Goal: Check status: Check status

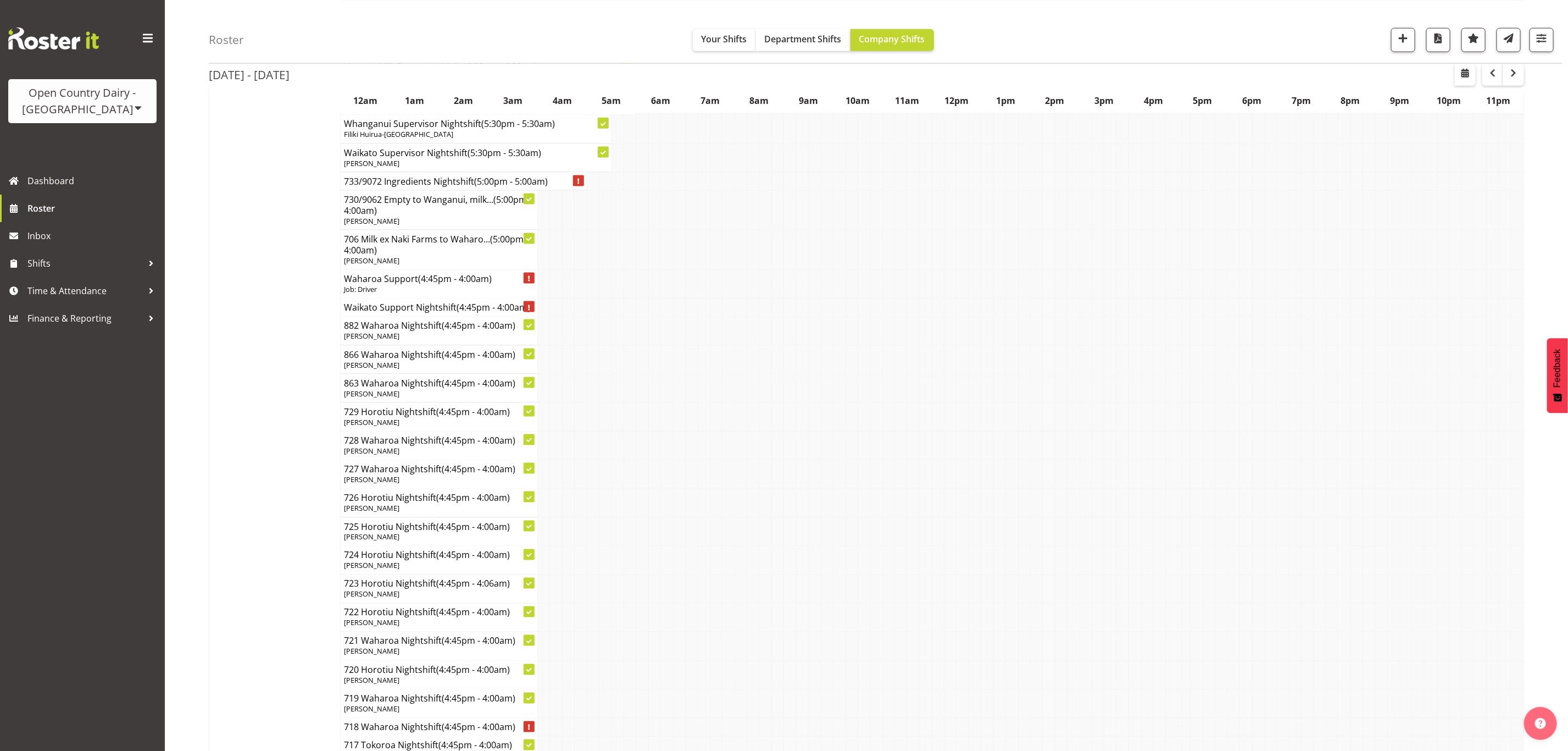
scroll to position [4040, 0]
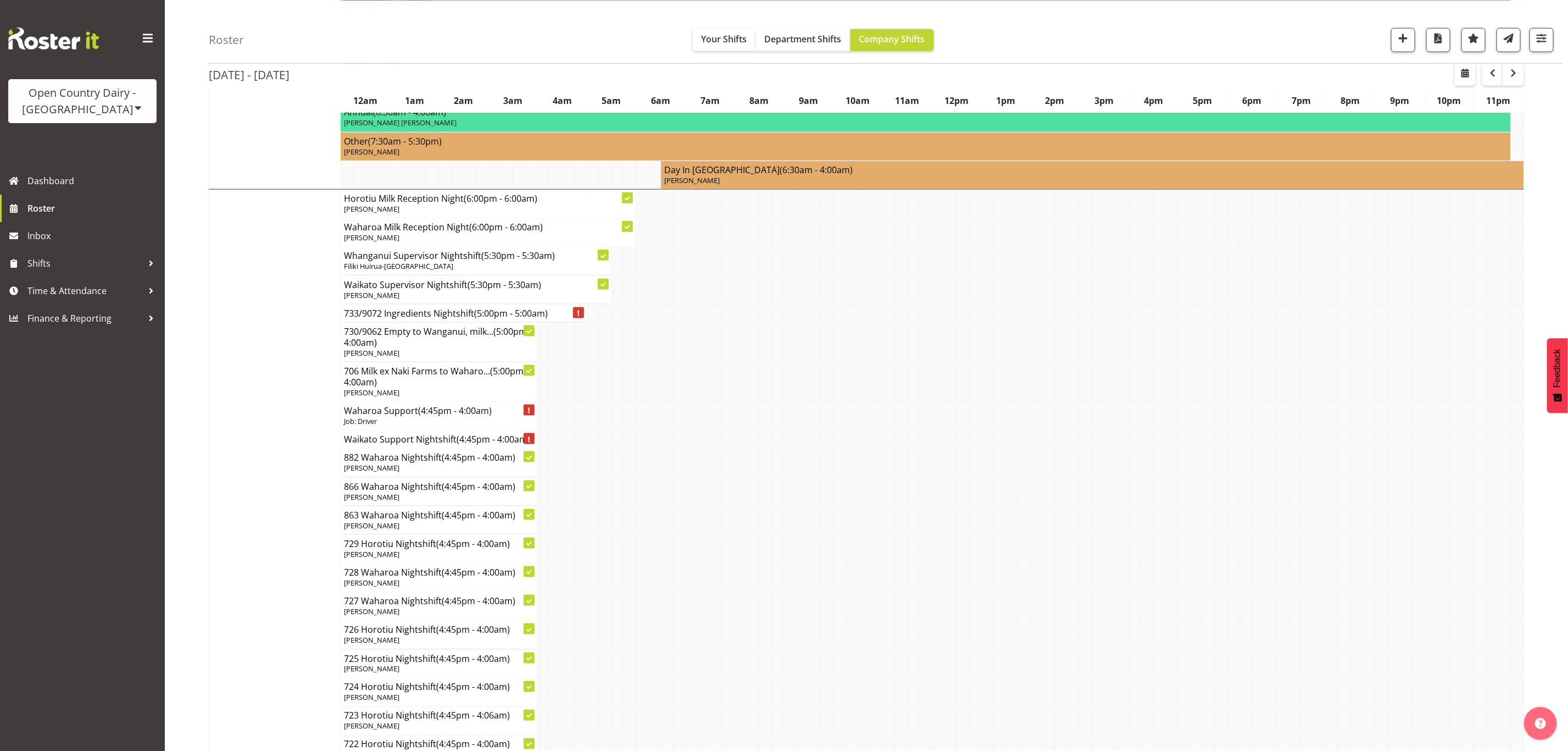
click at [91, 111] on div "Open Country Dairy - [GEOGRAPHIC_DATA]" at bounding box center [83, 101] width 127 height 33
click at [97, 136] on link "Open Country Dairy - [GEOGRAPHIC_DATA]" at bounding box center [114, 140] width 212 height 20
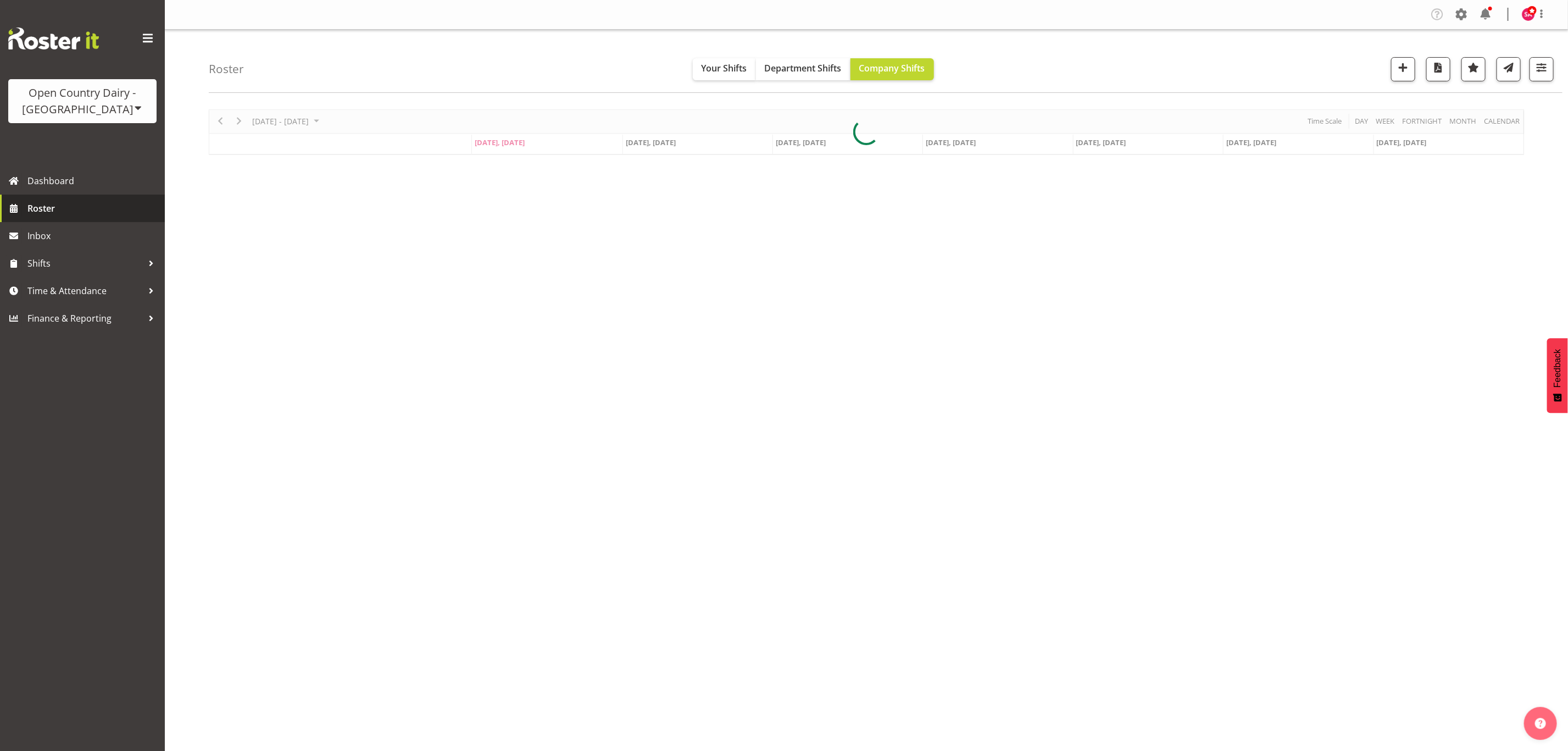
click at [58, 210] on span "Roster" at bounding box center [93, 208] width 132 height 16
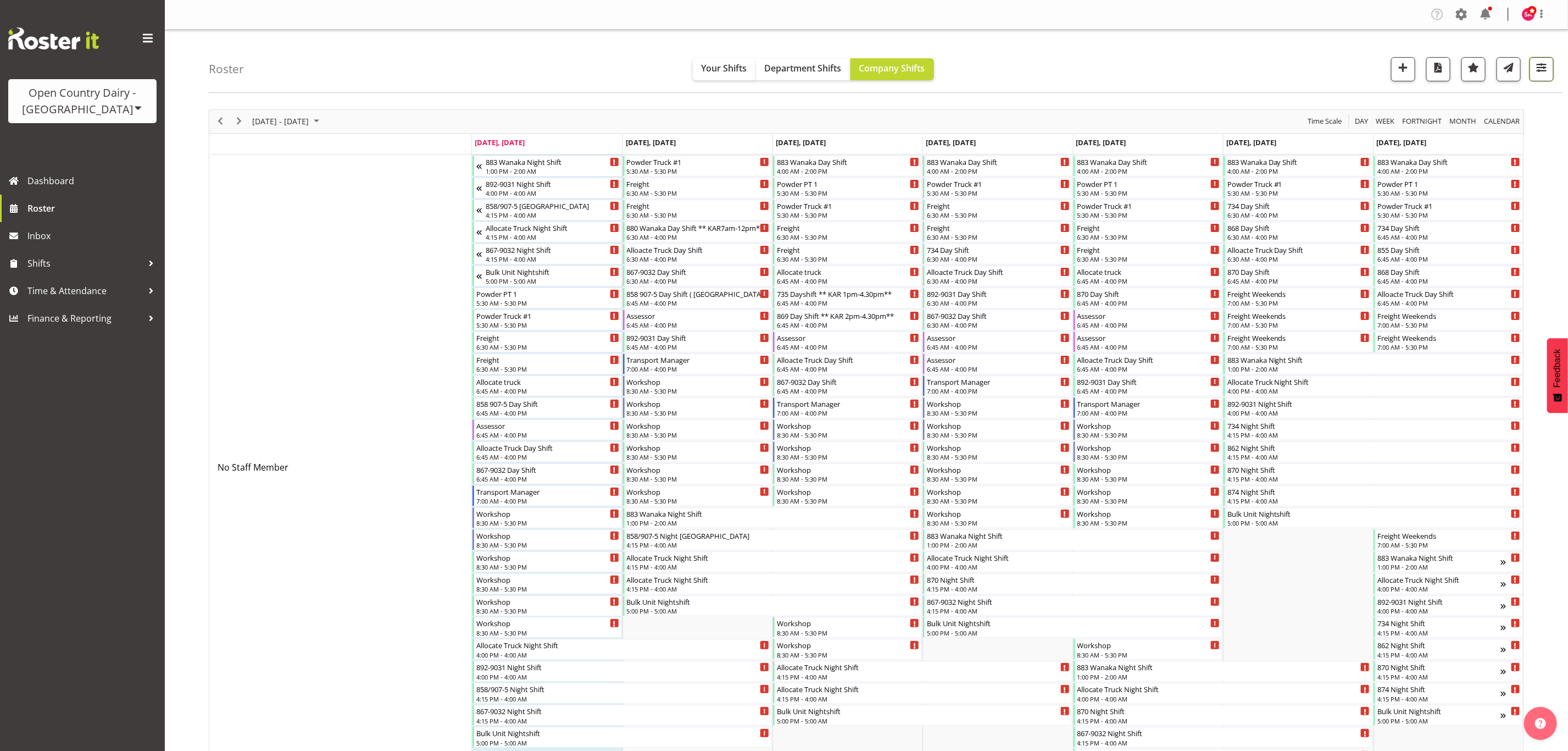
click at [1532, 67] on button "button" at bounding box center [1542, 69] width 24 height 24
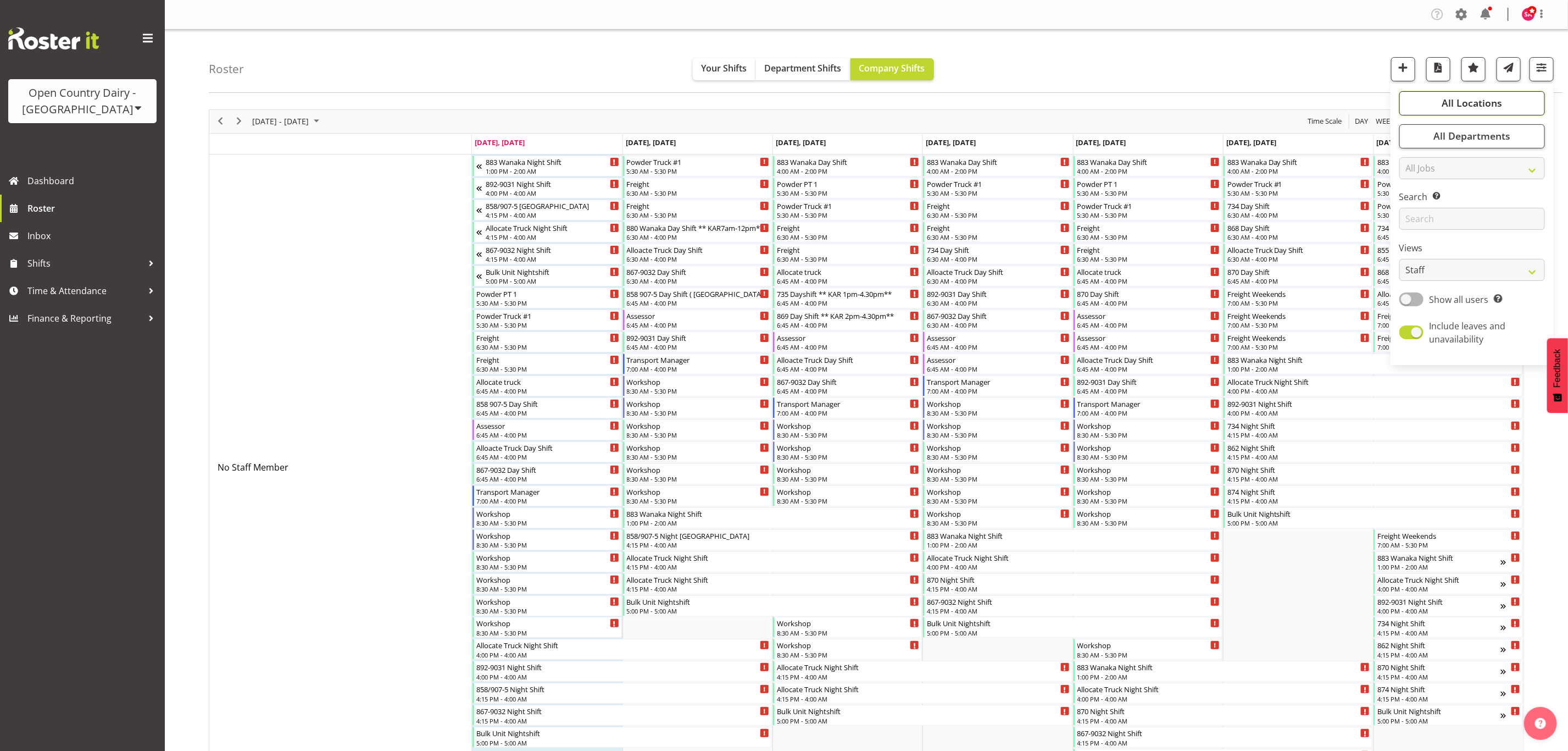
click at [1482, 106] on span "All Locations" at bounding box center [1472, 102] width 60 height 13
click at [1467, 218] on span "Deselect All" at bounding box center [1484, 223] width 45 height 11
checkbox input "false"
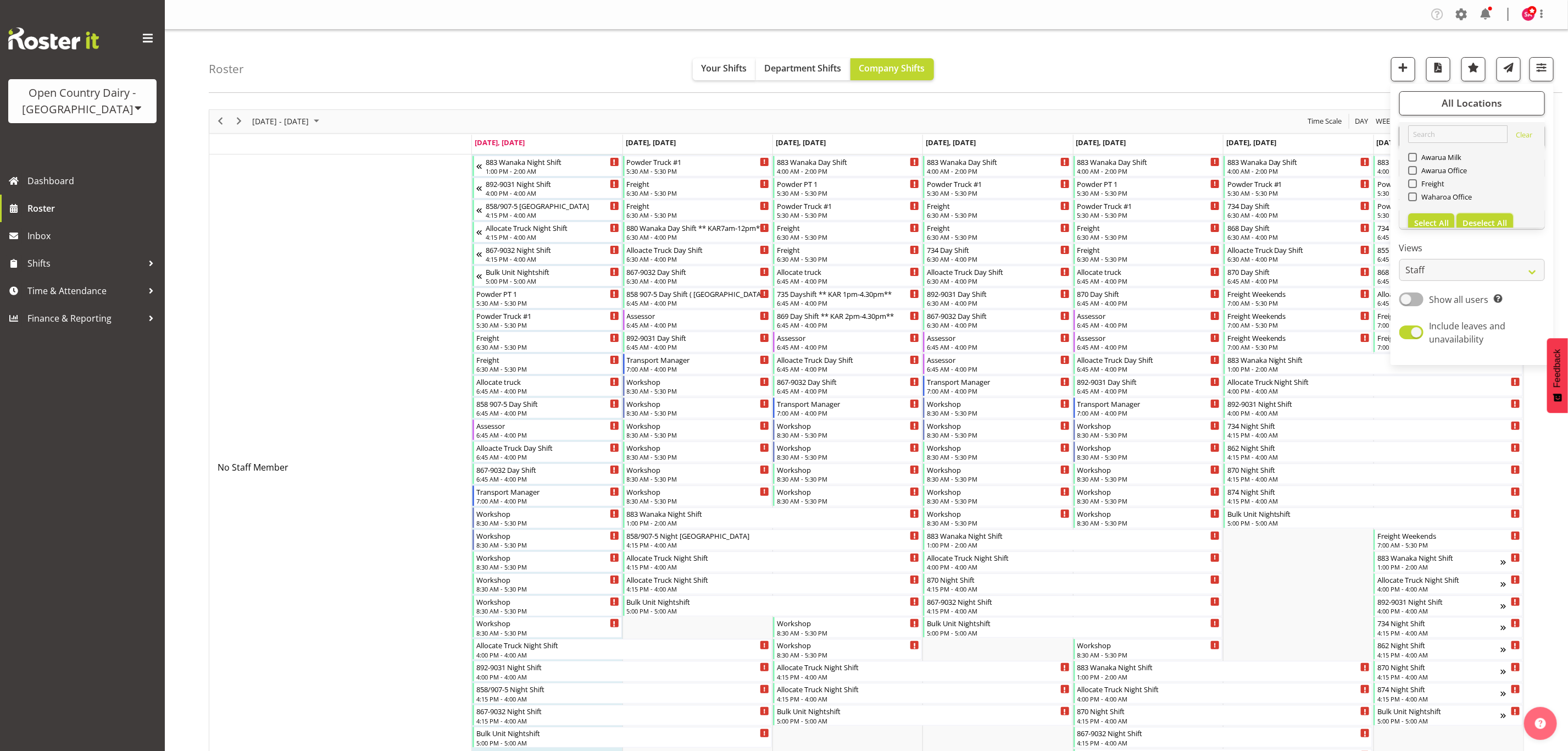
checkbox input "false"
click at [1415, 158] on span at bounding box center [1412, 157] width 9 height 9
click at [1415, 158] on input "Awarua Milk" at bounding box center [1411, 157] width 7 height 7
checkbox input "true"
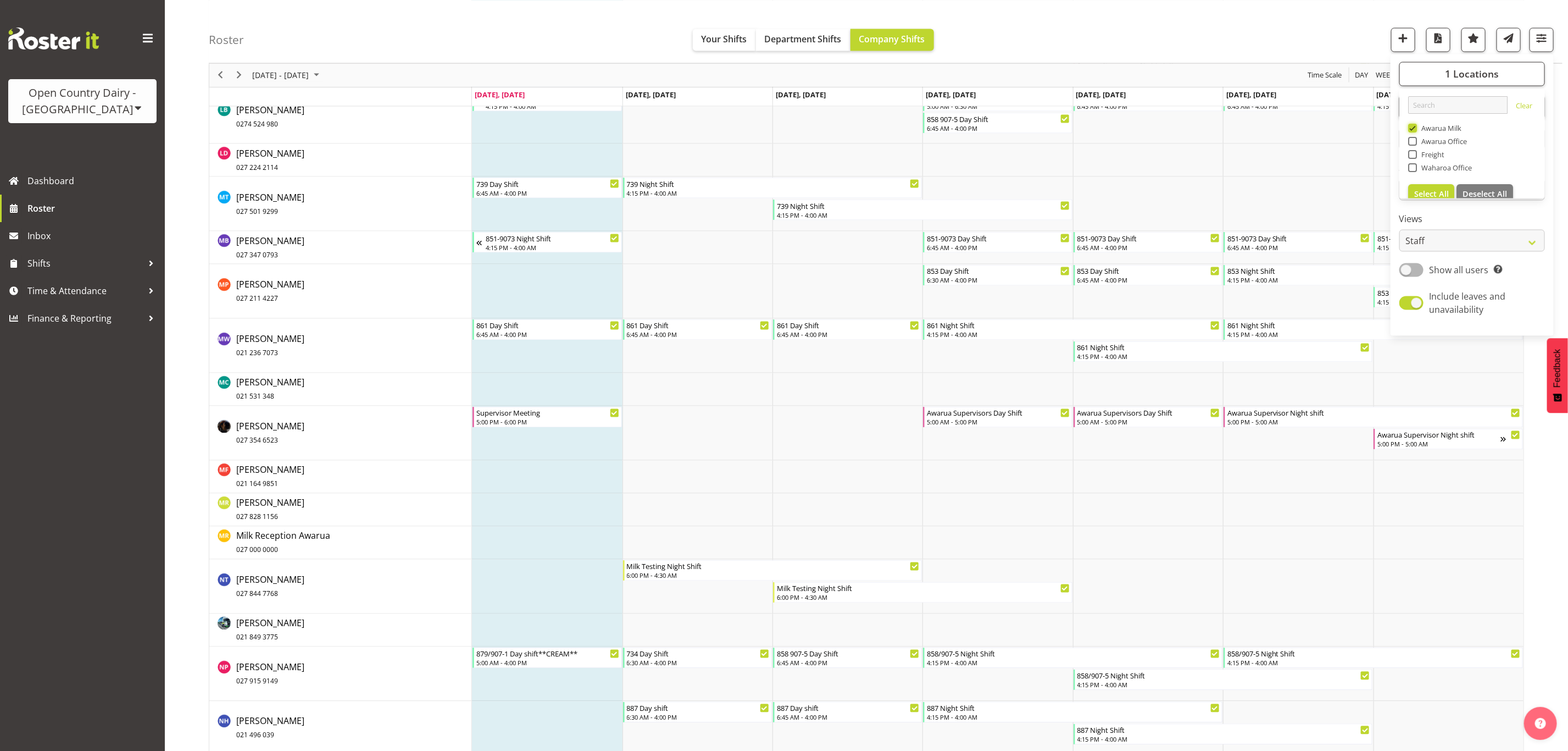
scroll to position [4370, 0]
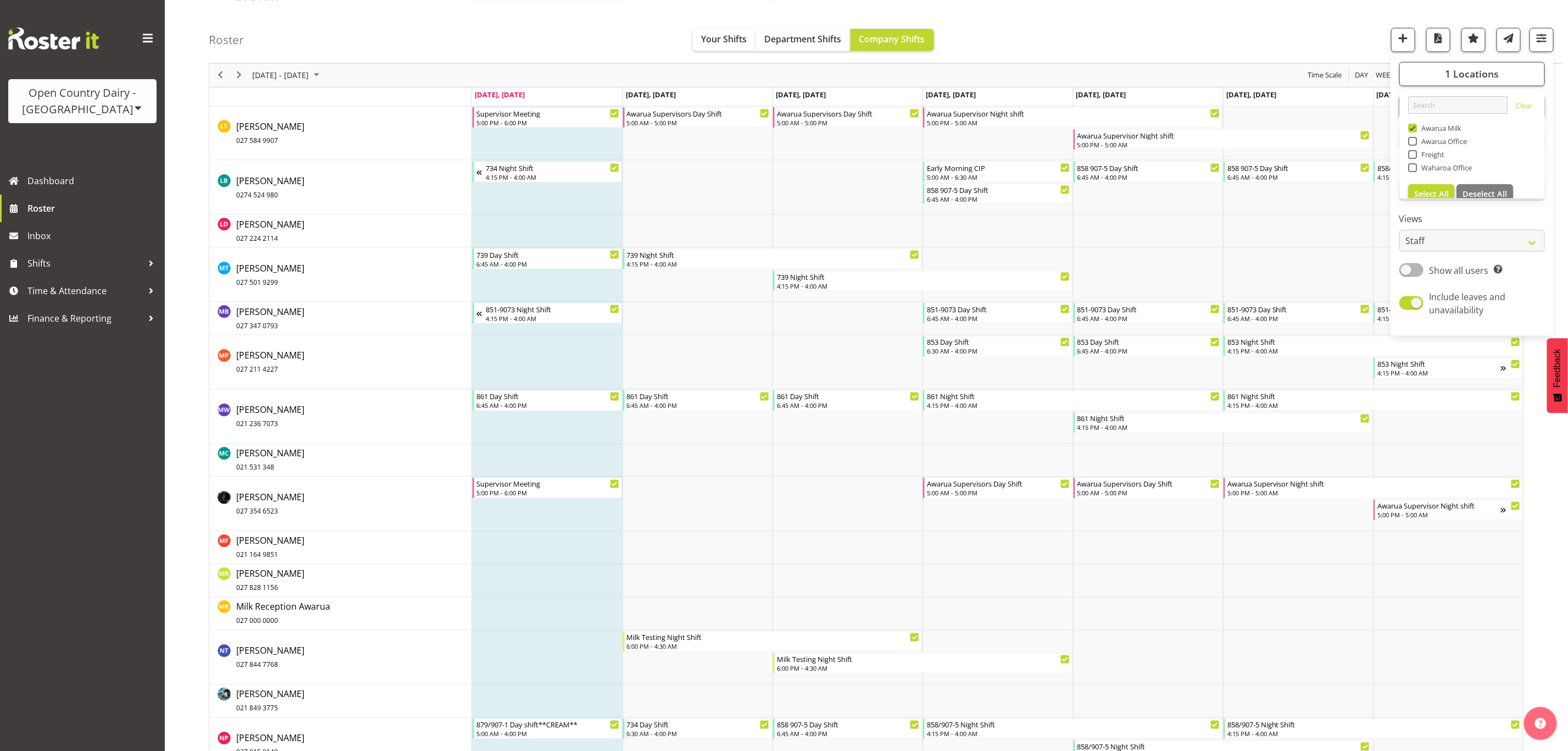
click at [1246, 19] on div "Roster Your Shifts Department Shifts Company Shifts 1 Locations Clear Awarua Mi…" at bounding box center [886, 32] width 1354 height 63
click at [216, 72] on span "Previous" at bounding box center [220, 75] width 13 height 14
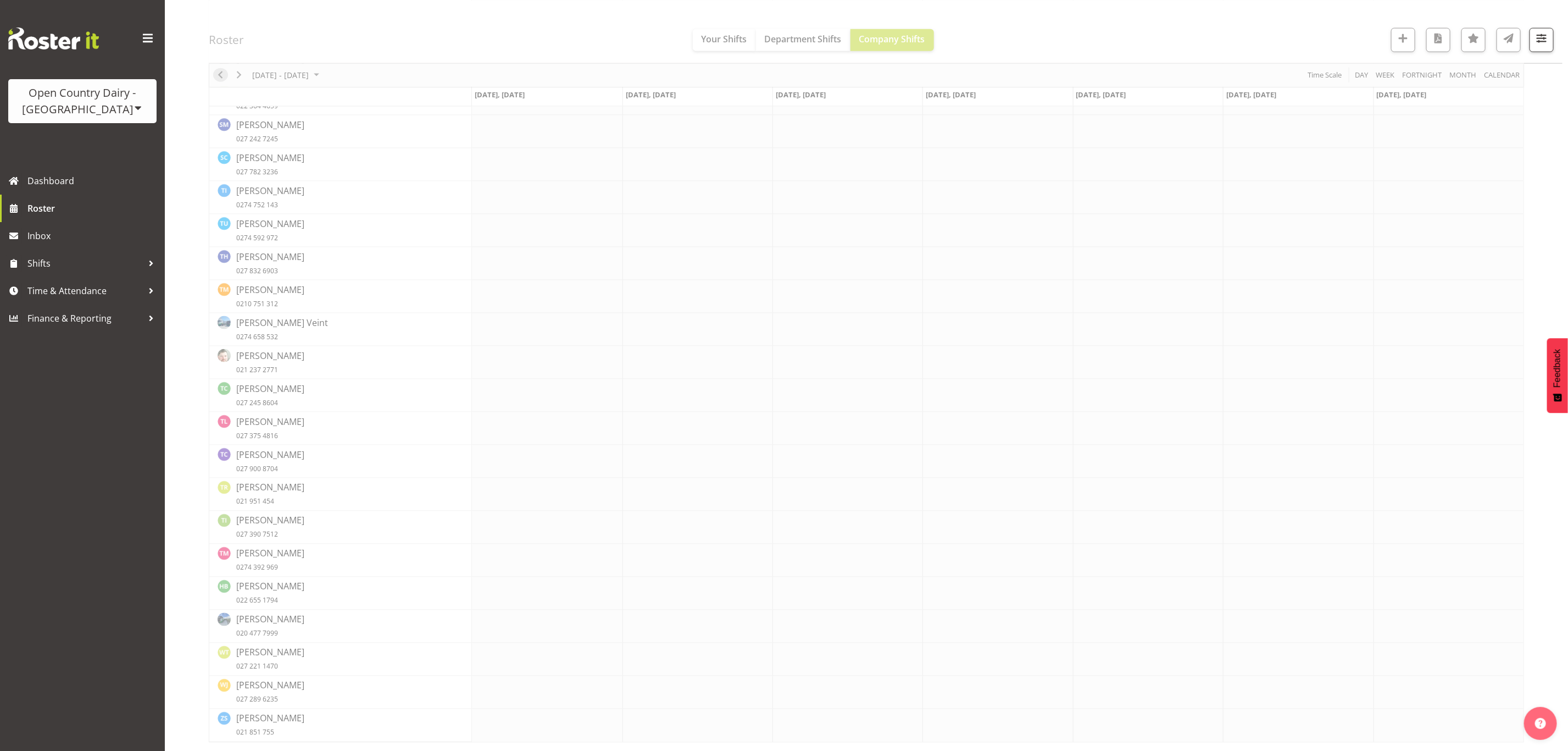
scroll to position [0, 0]
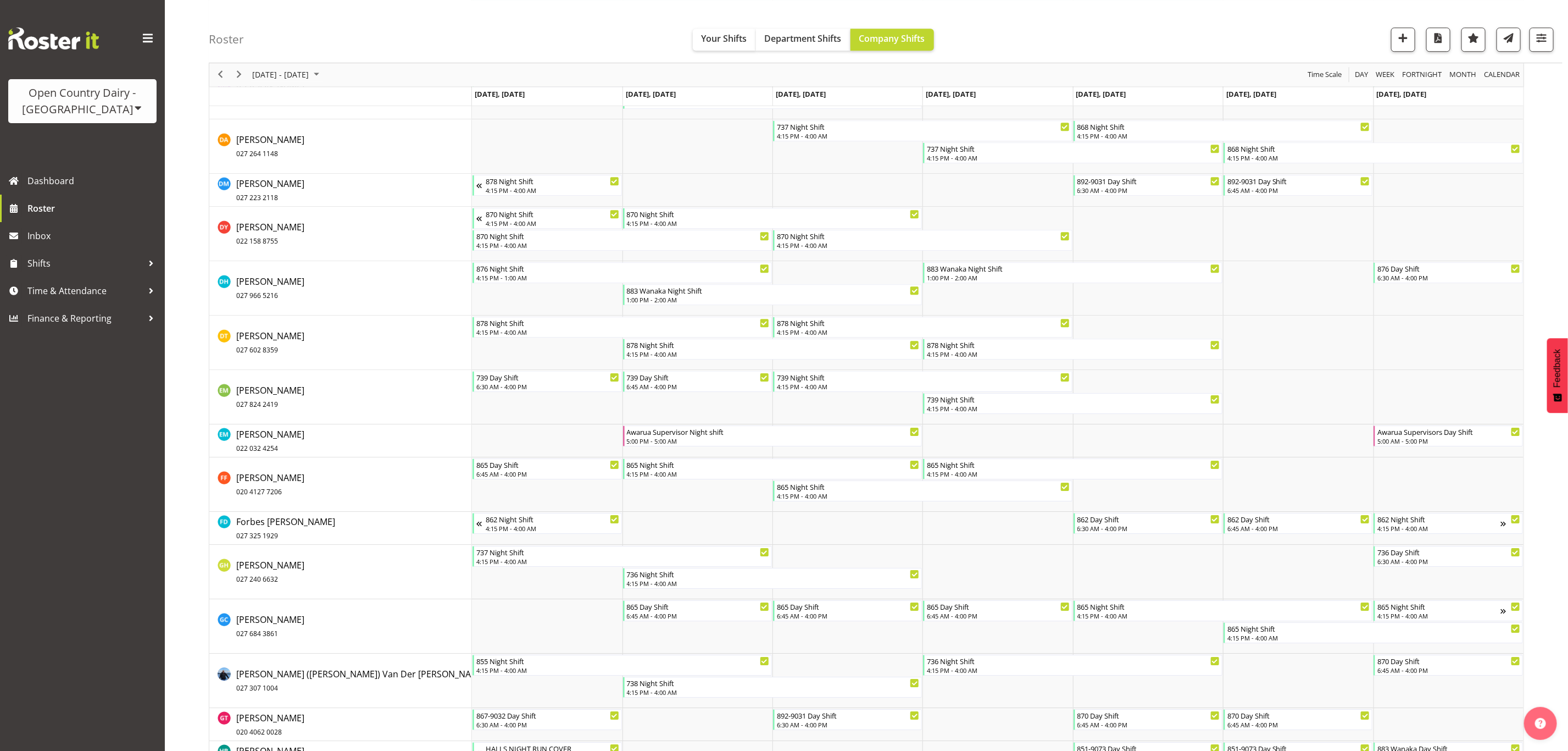
scroll to position [2144, 0]
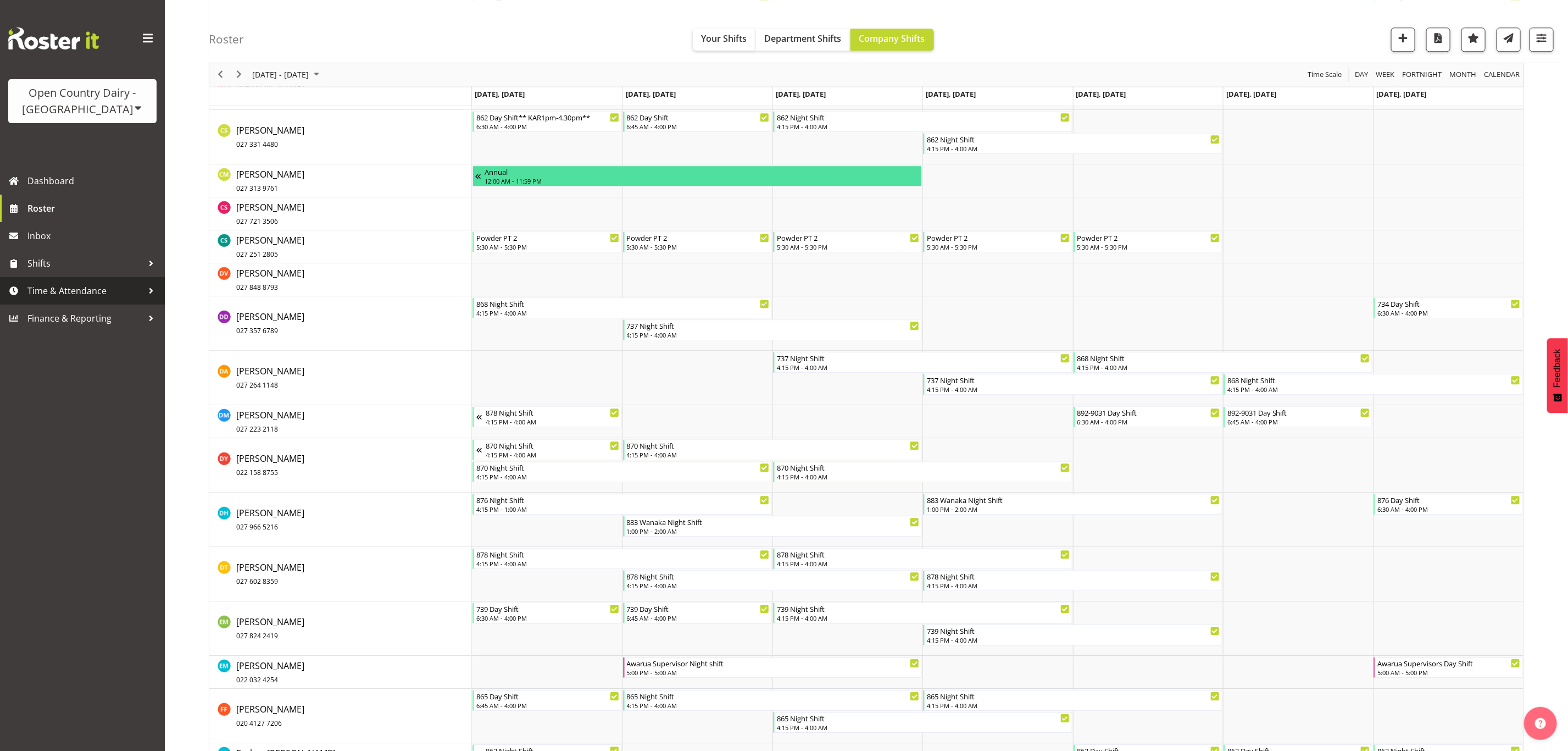
click at [41, 298] on span "Time & Attendance" at bounding box center [85, 291] width 115 height 16
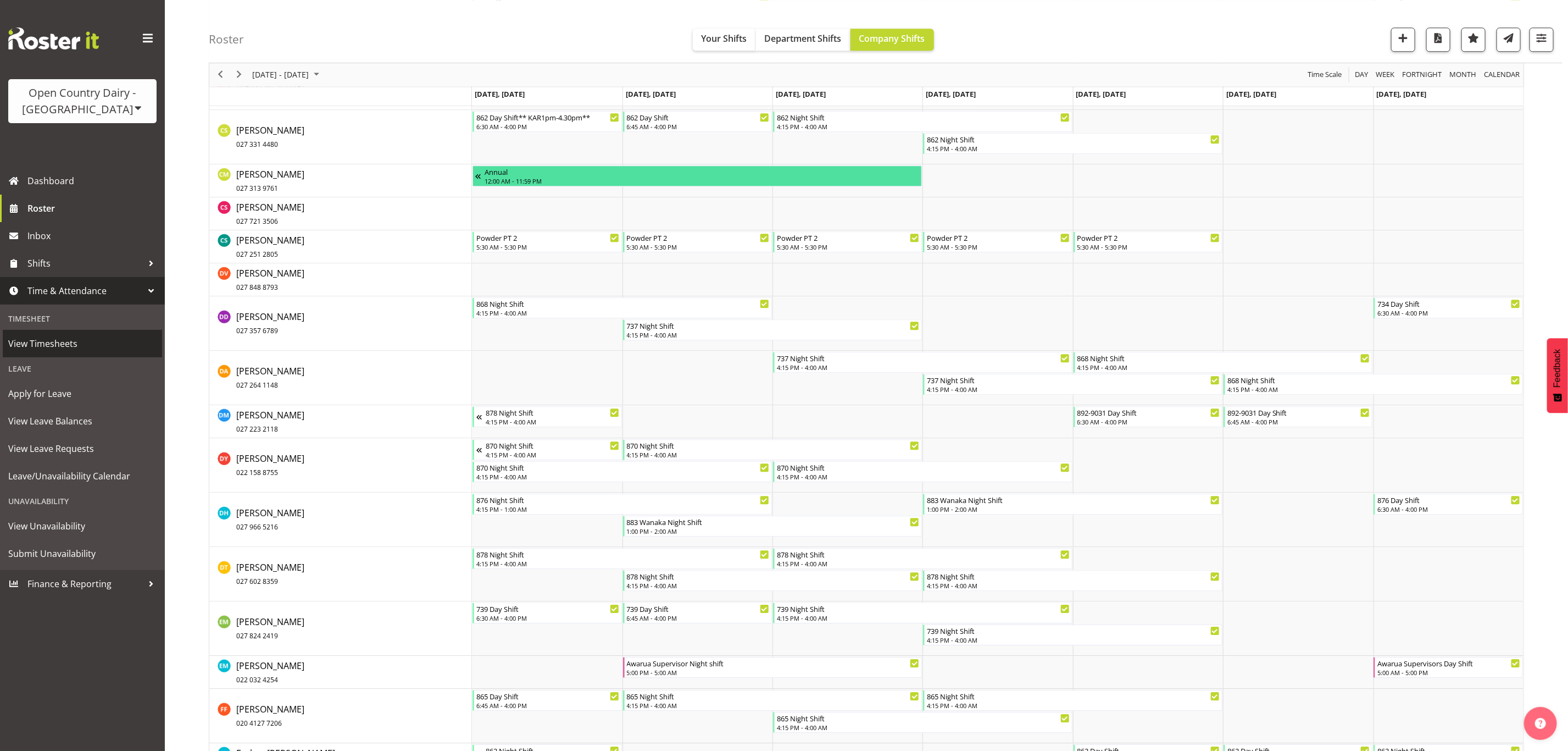
click at [48, 342] on span "View Timesheets" at bounding box center [82, 344] width 149 height 16
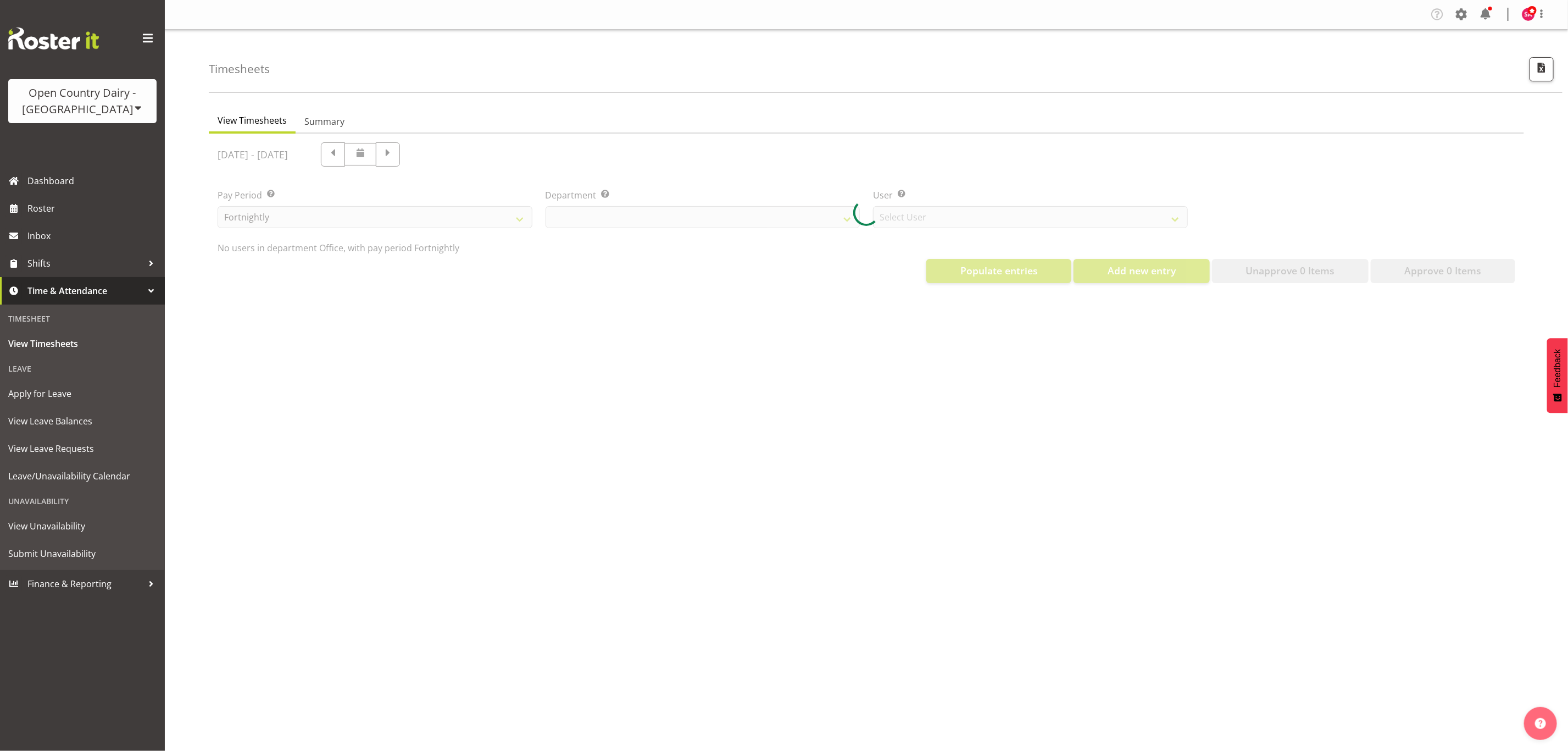
select select "699"
select select "8449"
